Goal: Check status: Check status

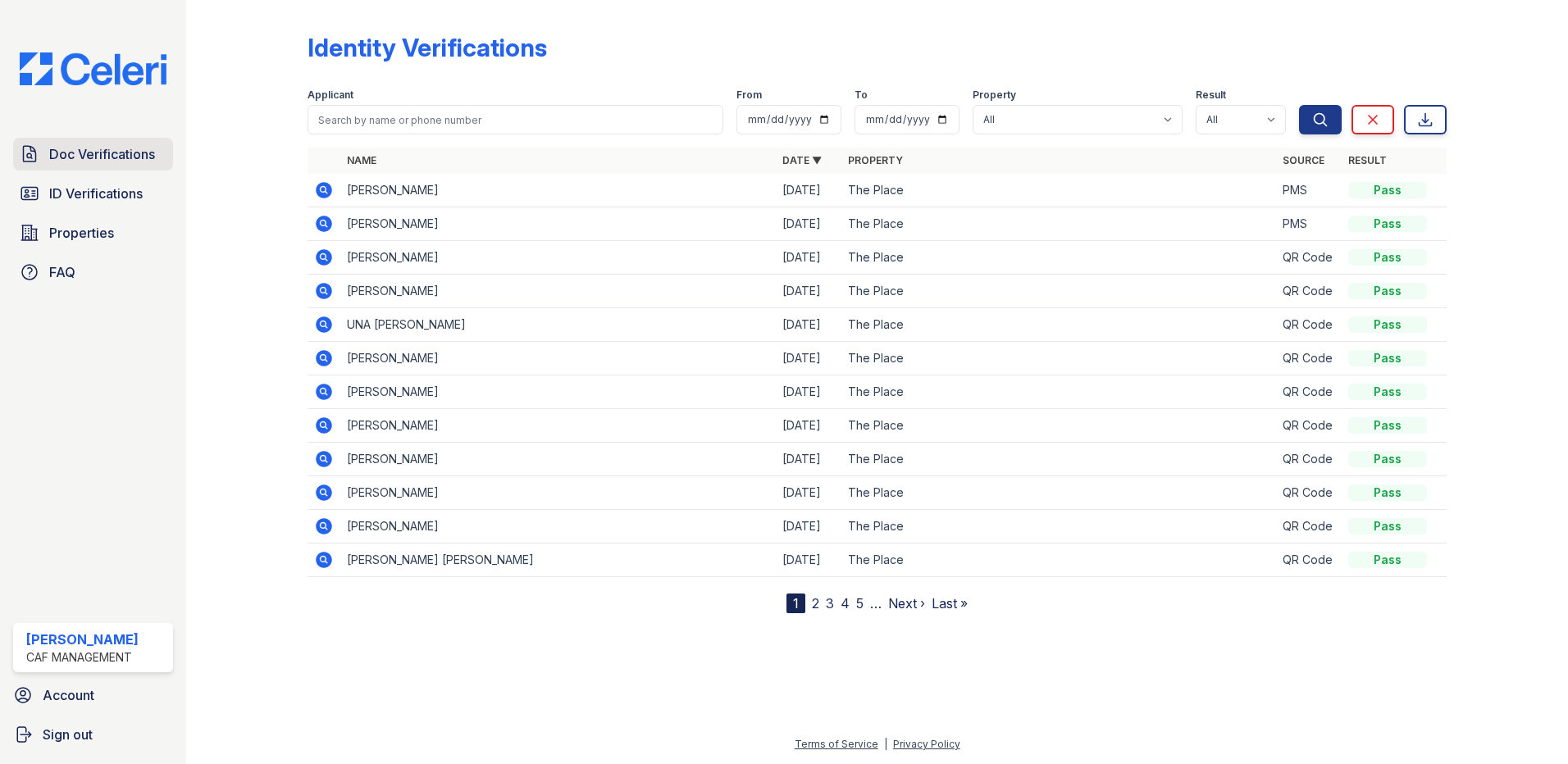
click at [109, 168] on link "Doc Verifications" at bounding box center [93, 155] width 160 height 33
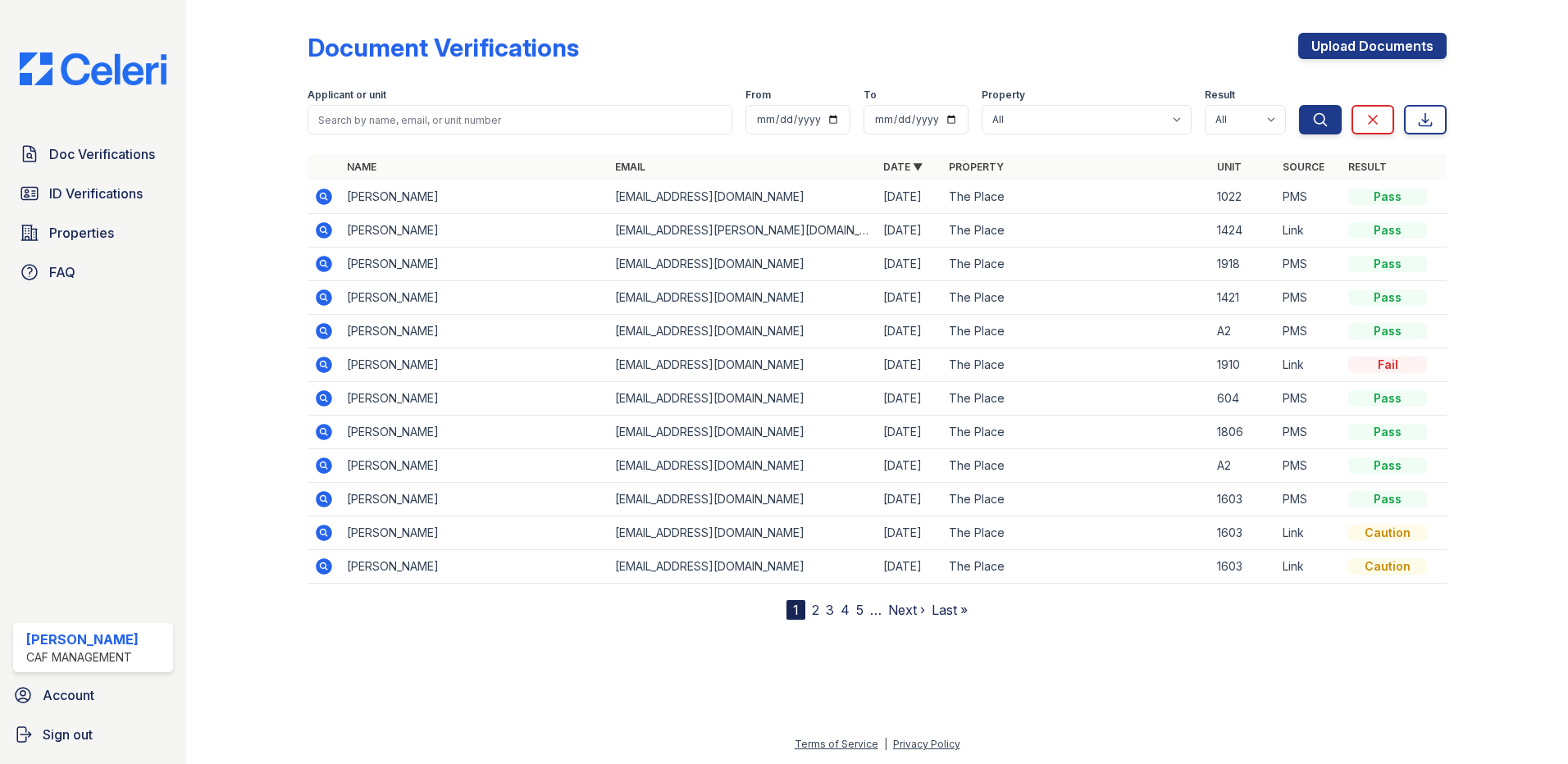
click at [327, 199] on icon at bounding box center [324, 196] width 20 height 20
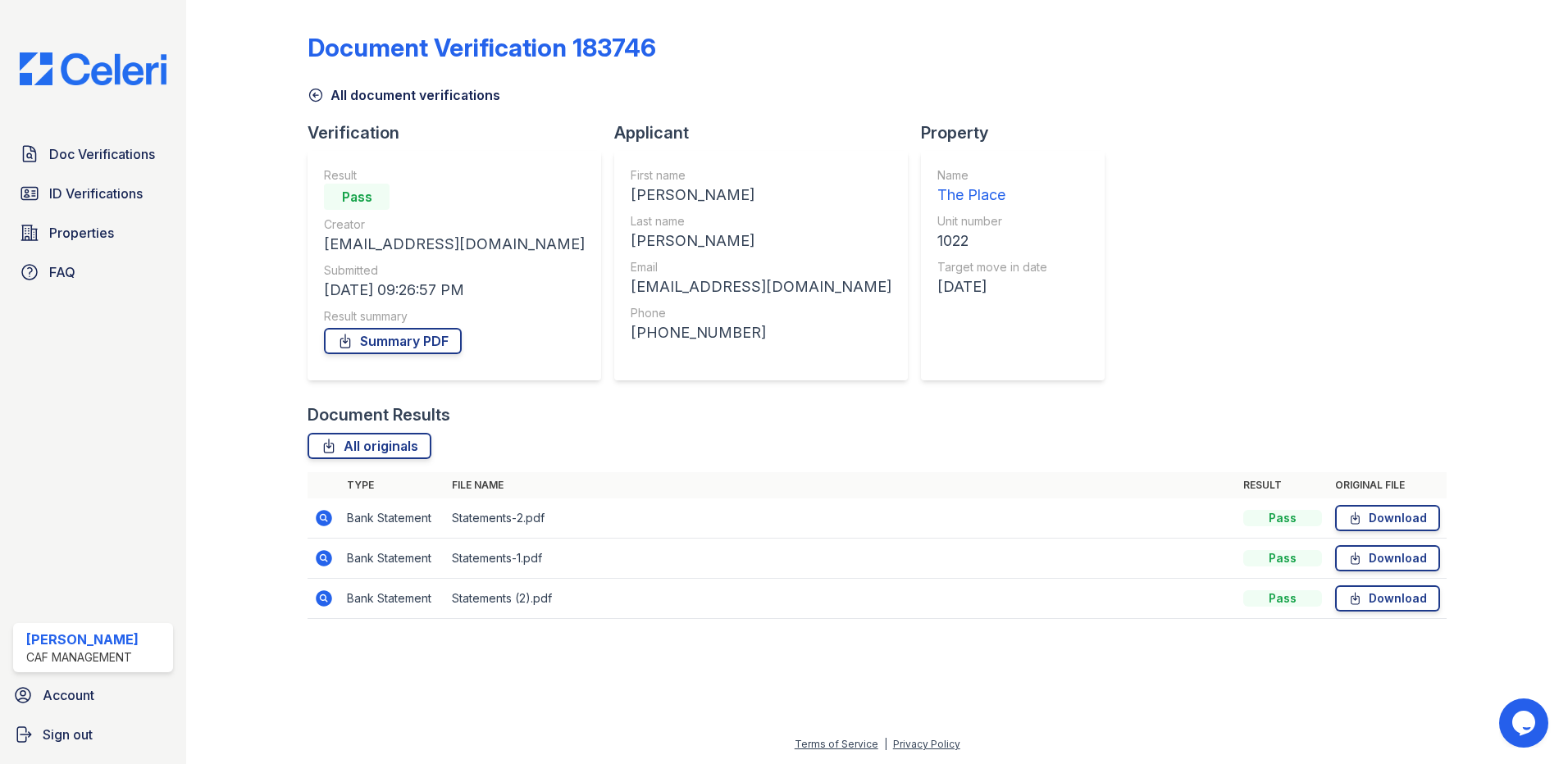
click at [339, 533] on td at bounding box center [324, 518] width 33 height 40
click at [321, 523] on icon at bounding box center [324, 517] width 17 height 16
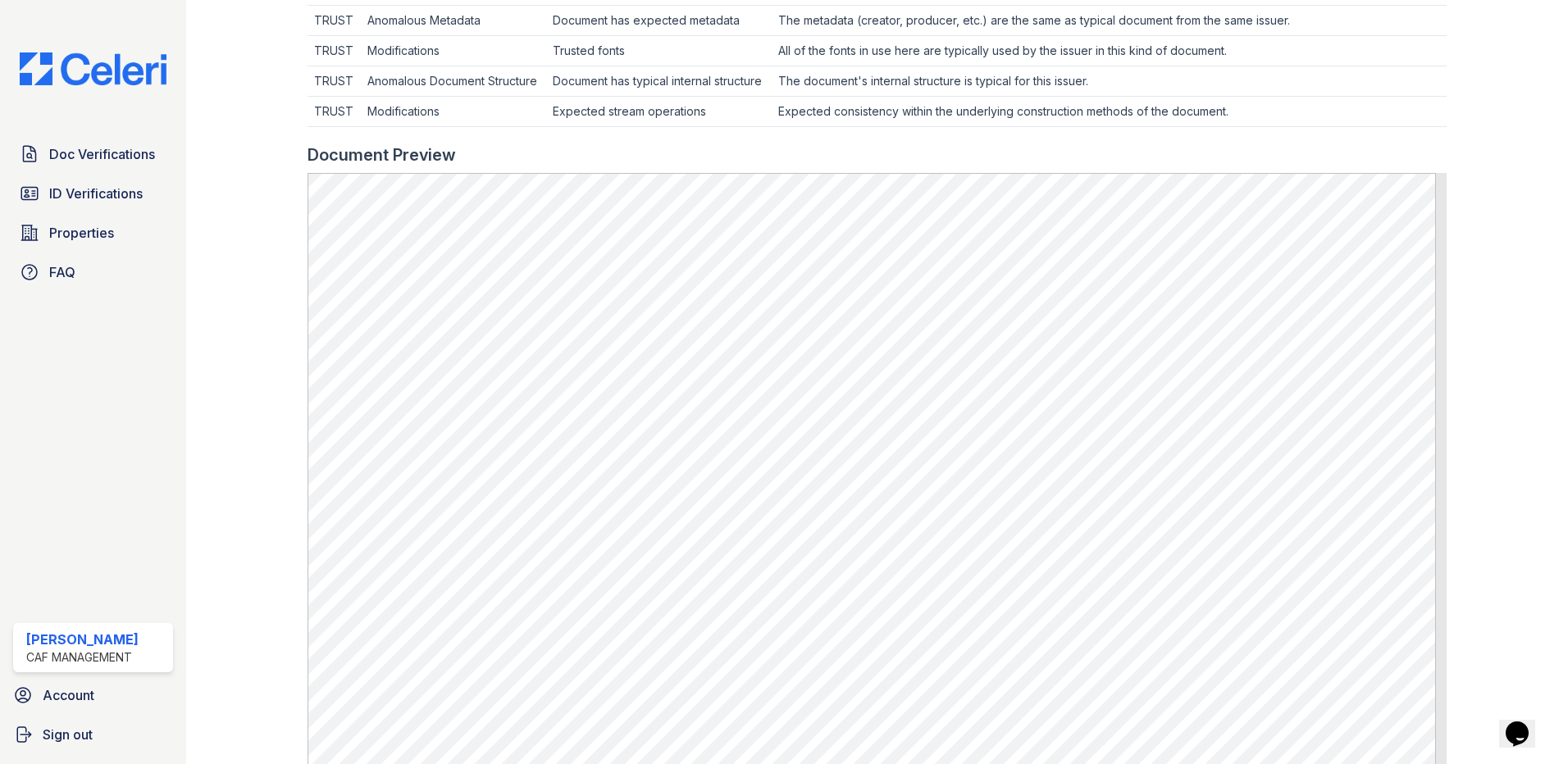
scroll to position [799, 0]
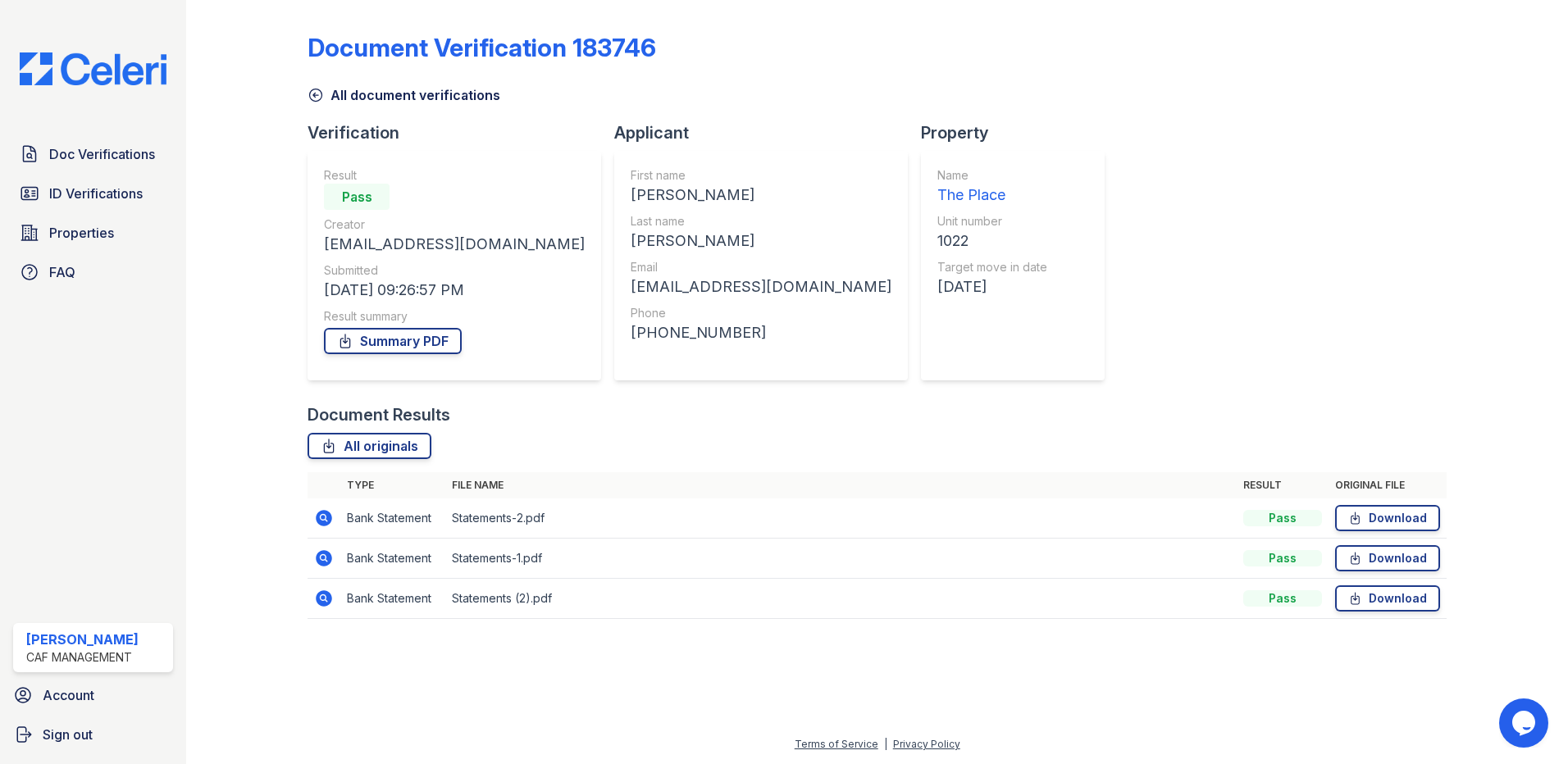
click at [319, 568] on td at bounding box center [324, 558] width 33 height 40
click at [323, 565] on icon at bounding box center [324, 558] width 17 height 16
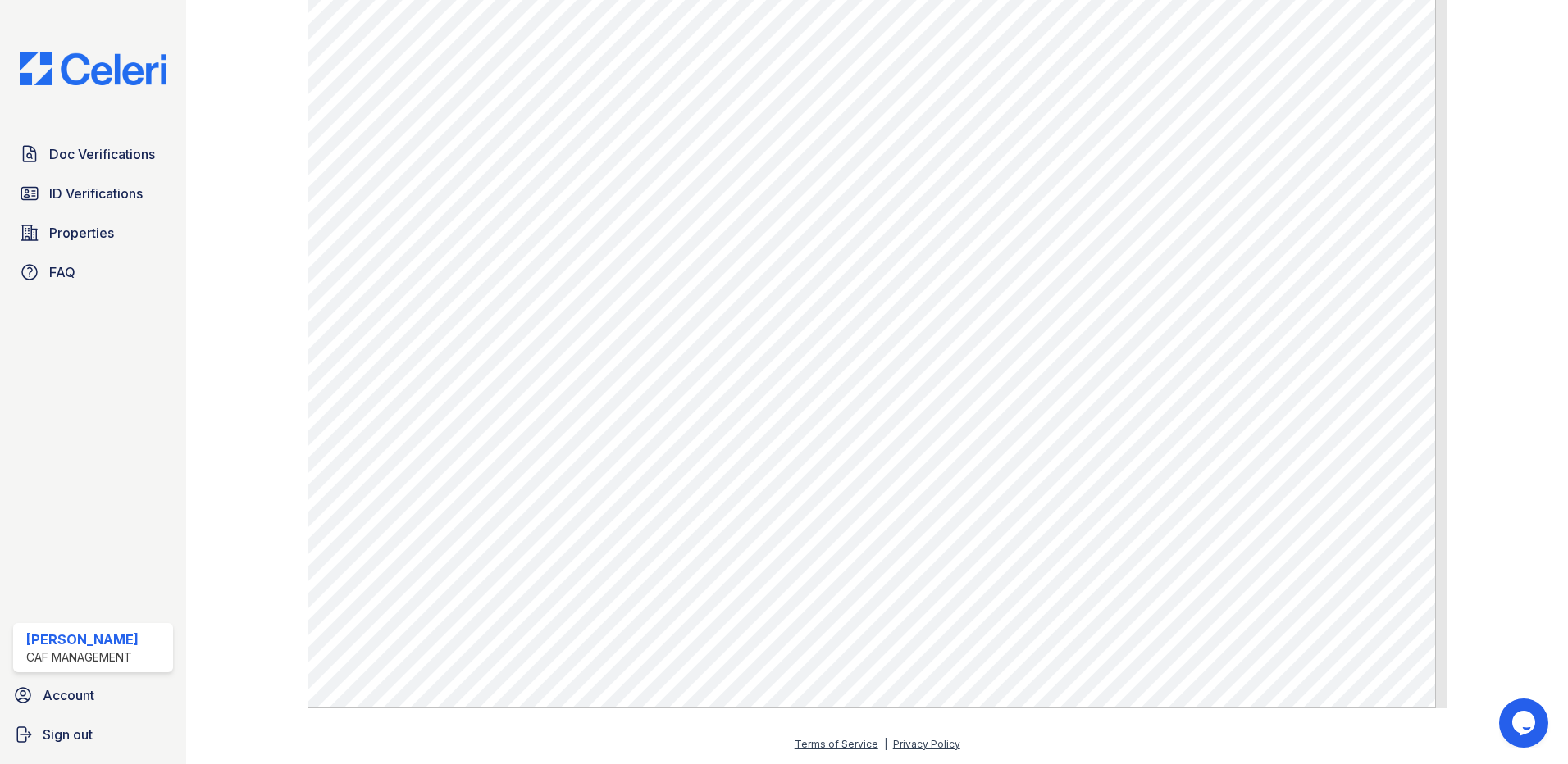
scroll to position [880, 0]
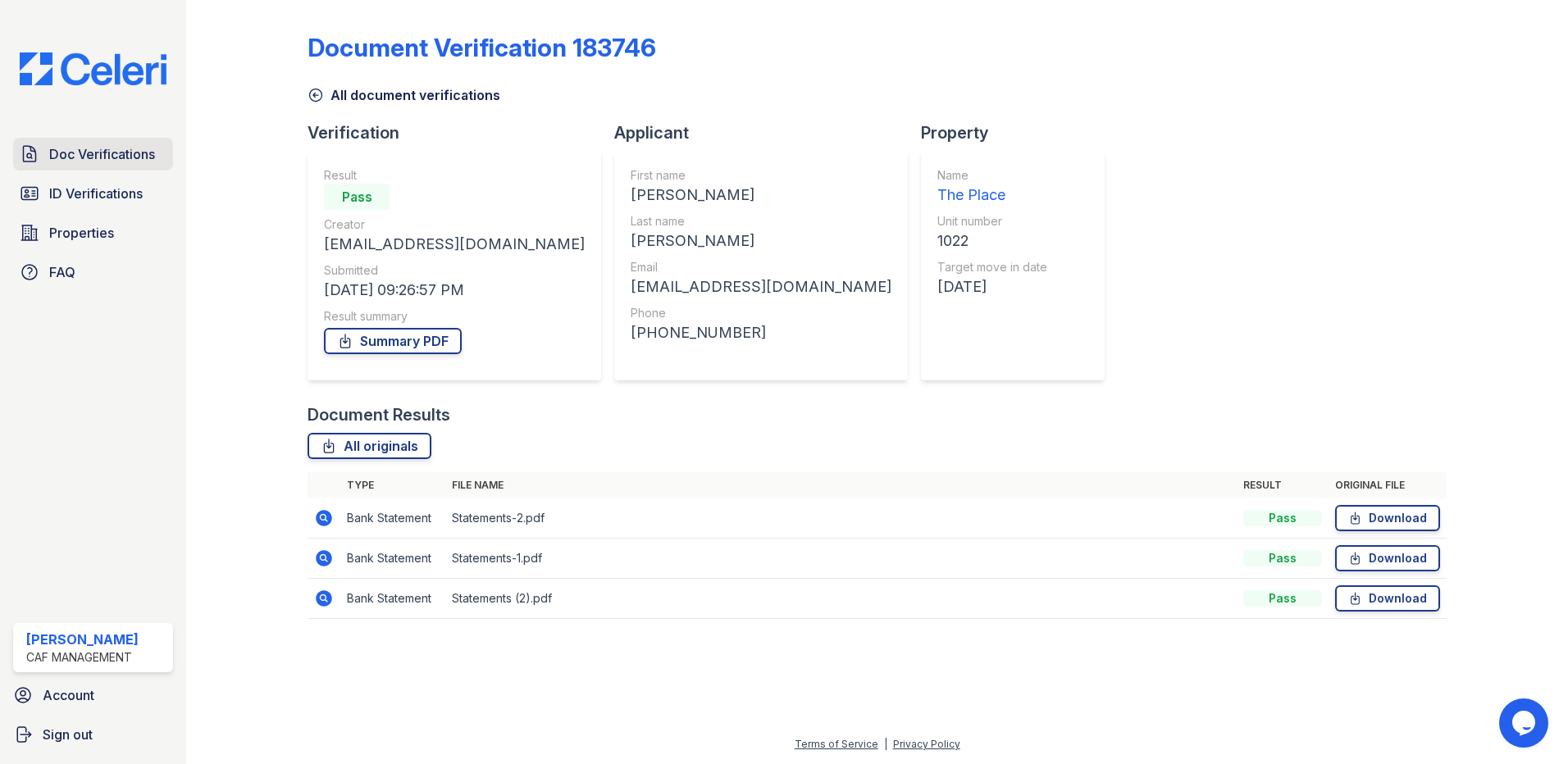
click at [74, 155] on span "Doc Verifications" at bounding box center [103, 154] width 106 height 20
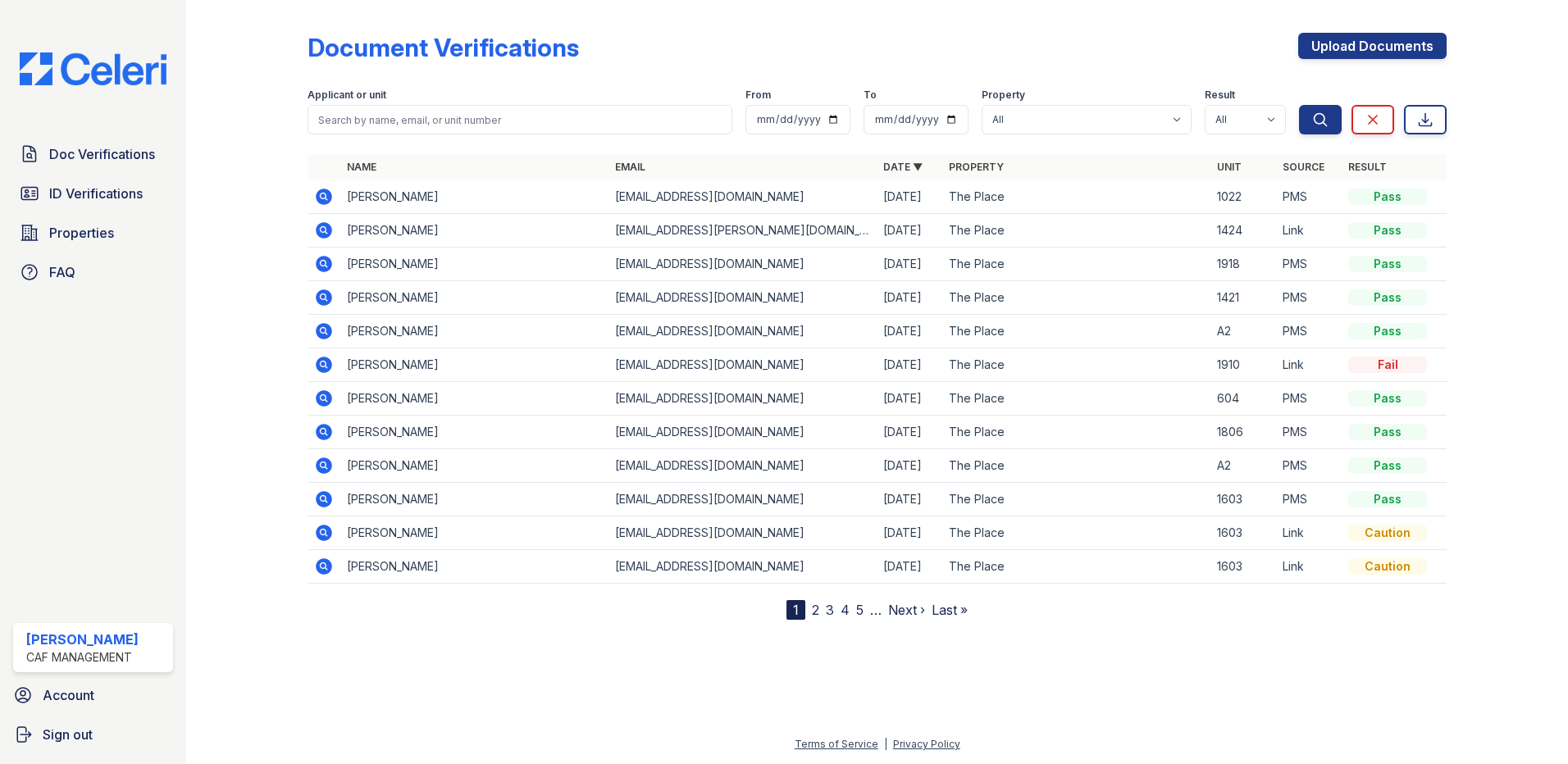
click at [327, 264] on icon at bounding box center [324, 264] width 17 height 16
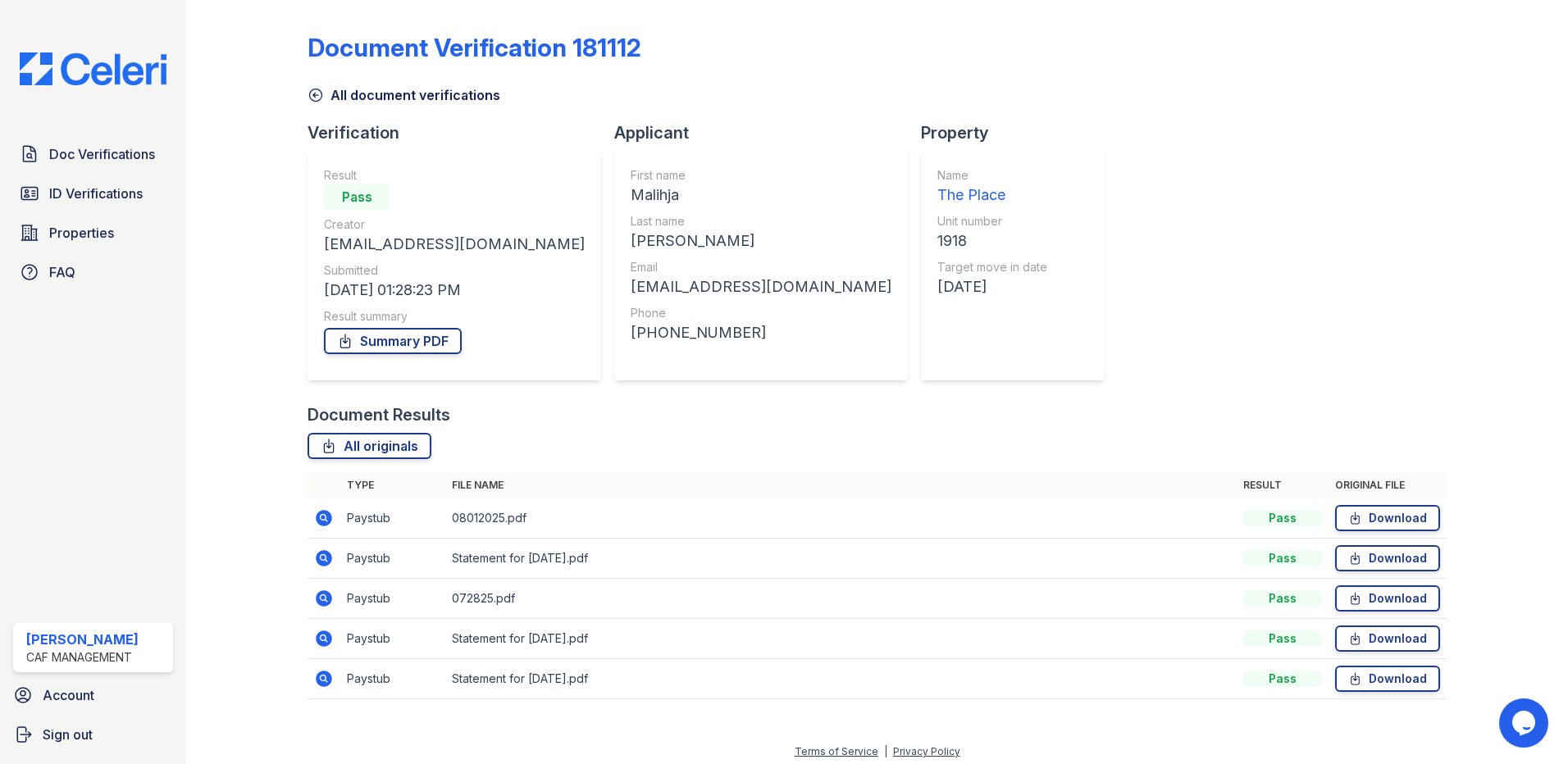
click at [330, 519] on icon at bounding box center [324, 517] width 17 height 16
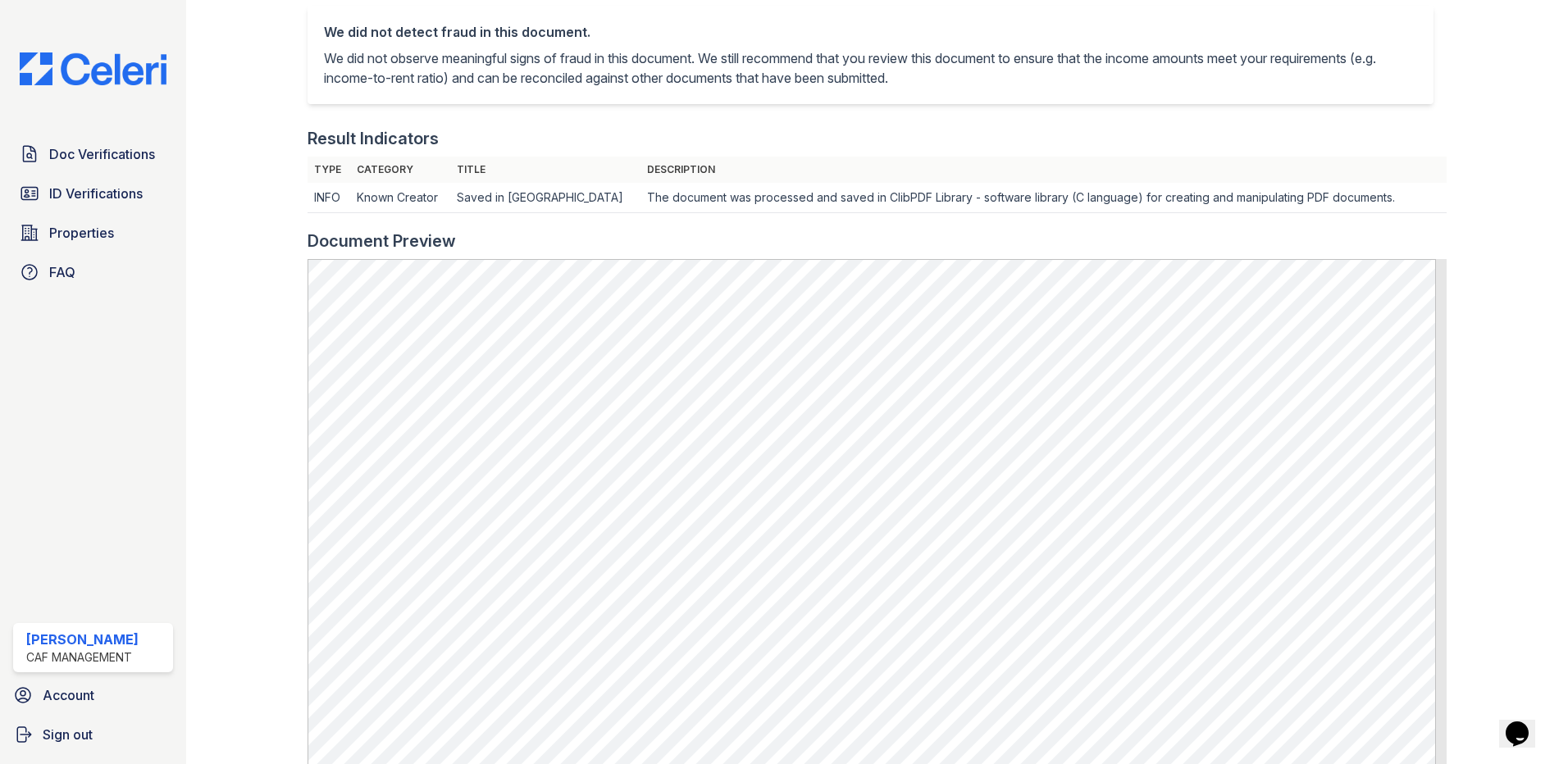
scroll to position [574, 0]
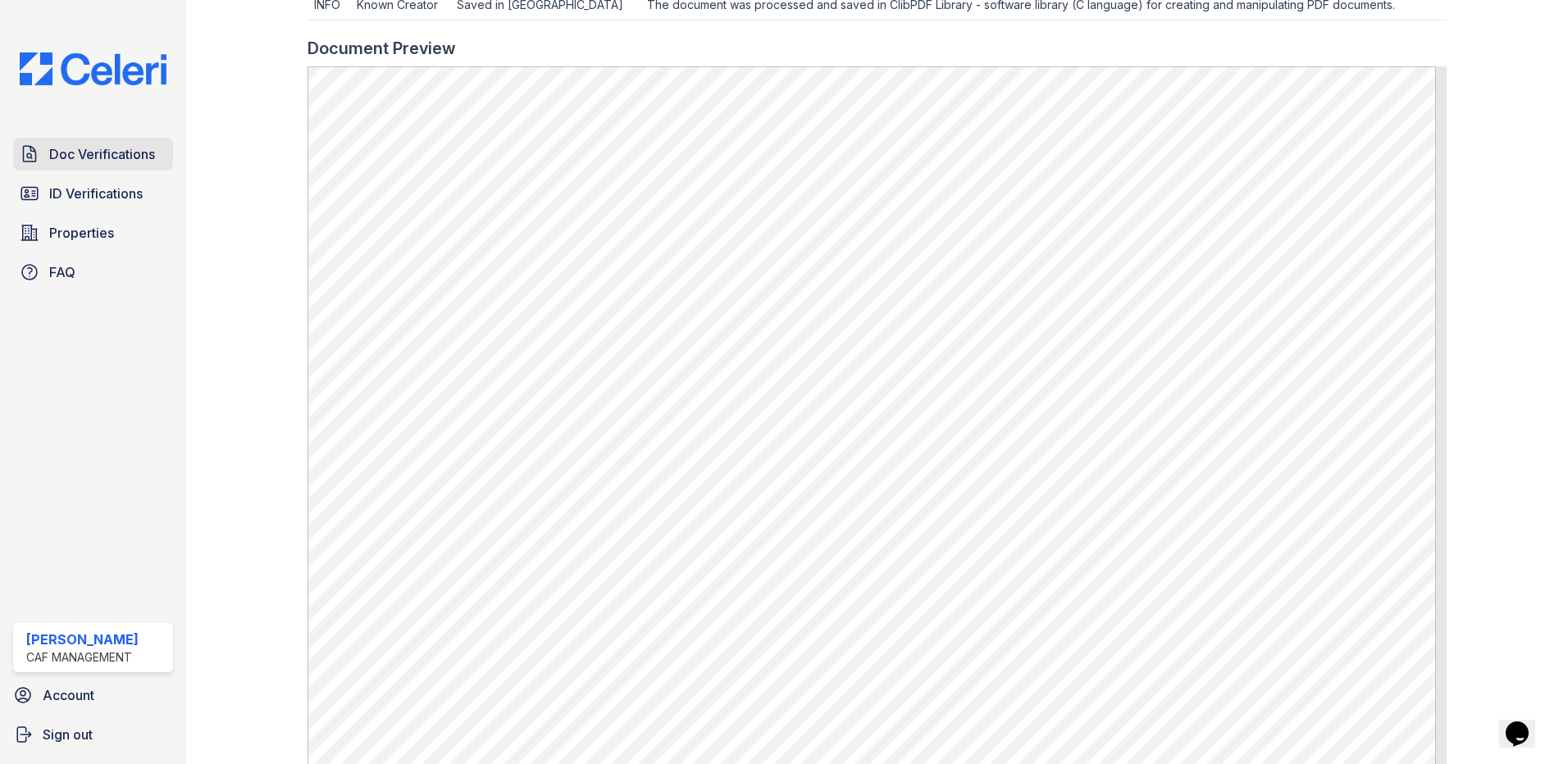
click at [57, 156] on span "Doc Verifications" at bounding box center [103, 154] width 106 height 20
